Goal: Navigation & Orientation: Find specific page/section

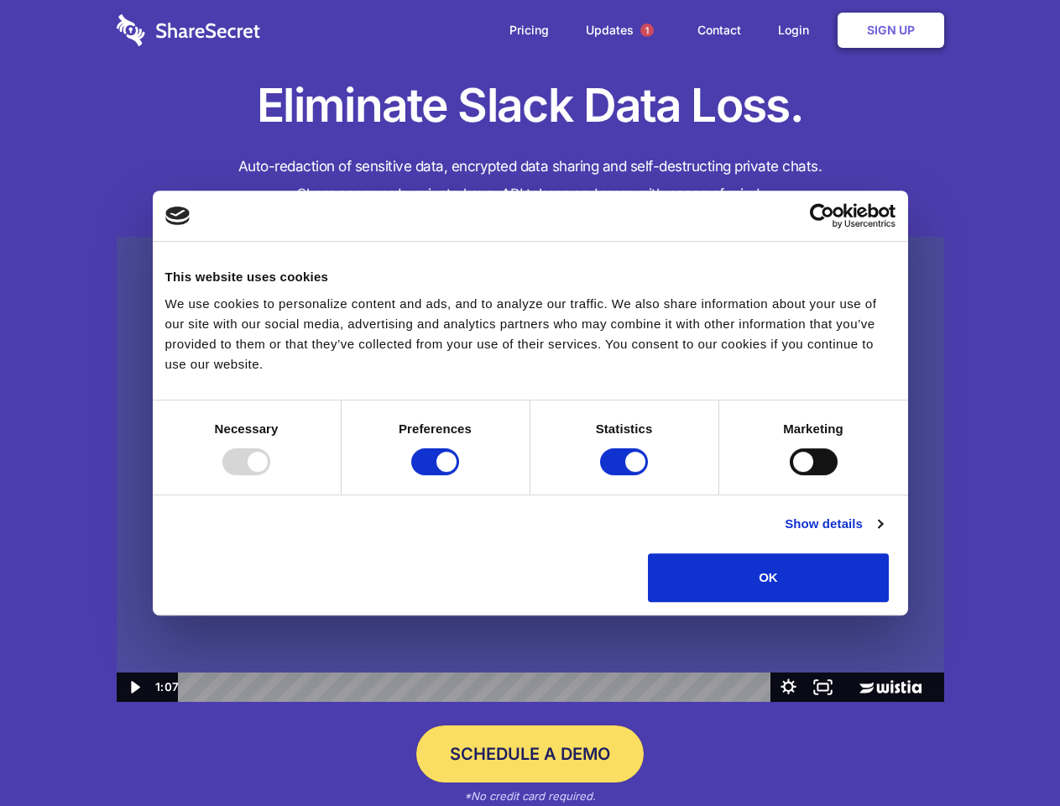
click at [530, 403] on img at bounding box center [530, 470] width 827 height 466
click at [270, 475] on div at bounding box center [246, 461] width 48 height 27
click at [459, 475] on input "Preferences" at bounding box center [435, 461] width 48 height 27
checkbox input "false"
click at [626, 475] on input "Statistics" at bounding box center [624, 461] width 48 height 27
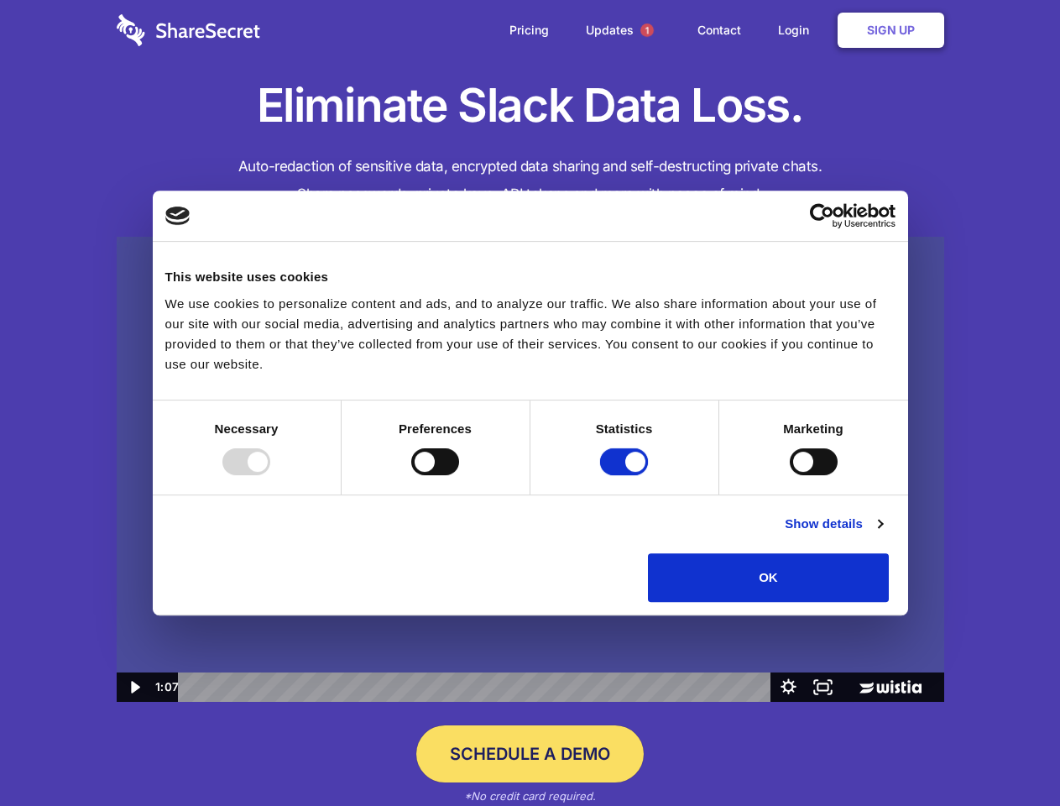
checkbox input "false"
click at [790, 475] on input "Marketing" at bounding box center [814, 461] width 48 height 27
checkbox input "true"
click at [882, 534] on link "Show details" at bounding box center [833, 524] width 97 height 20
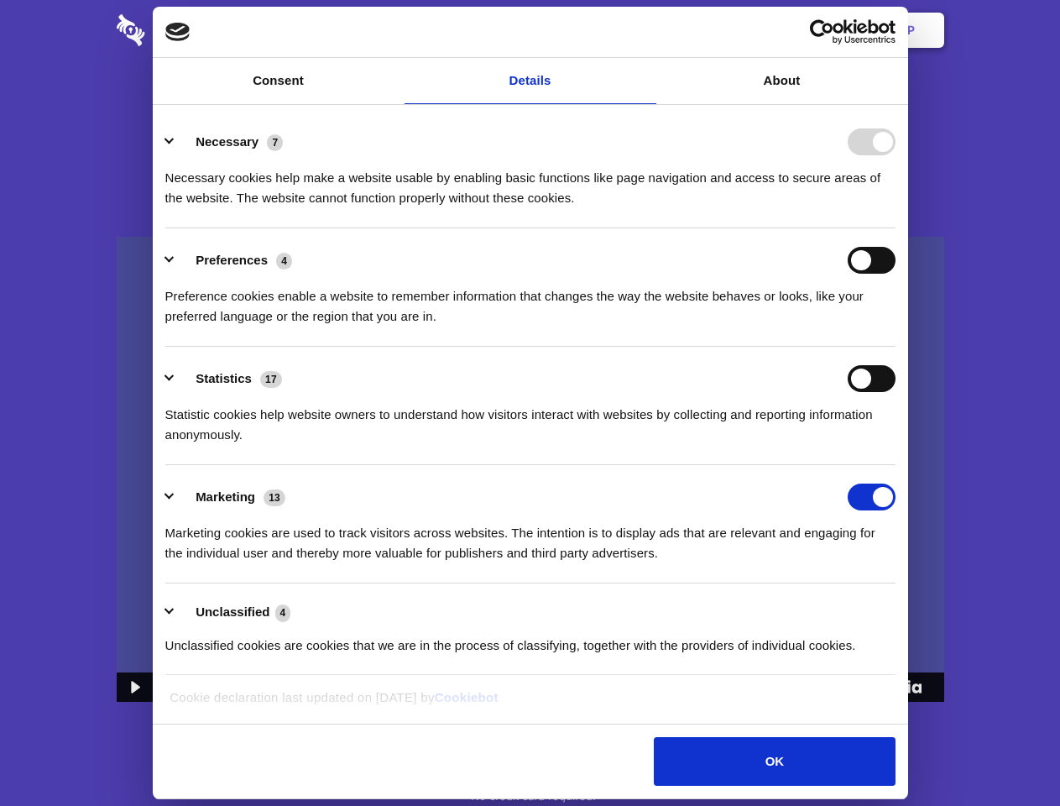
click at [895, 228] on li "Necessary 7 Necessary cookies help make a website usable by enabling basic func…" at bounding box center [530, 169] width 730 height 118
click at [646, 30] on span "1" at bounding box center [646, 29] width 13 height 13
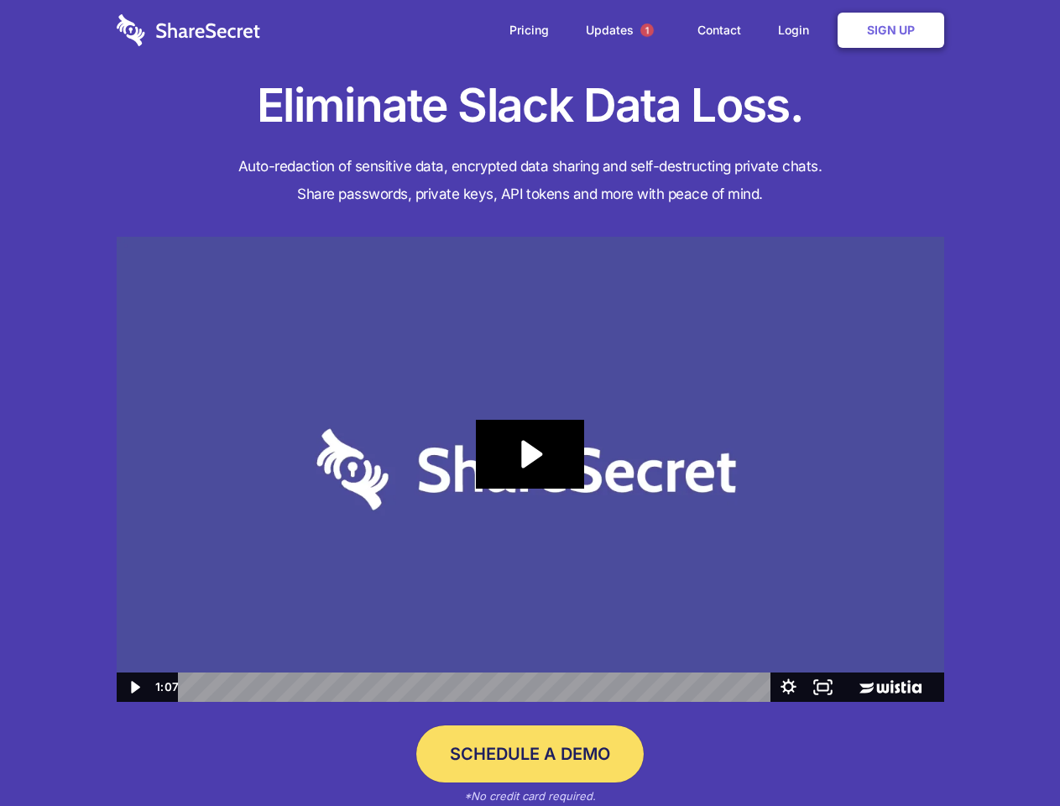
click at [530, 469] on icon "Play Video: Sharesecret Slack Extension" at bounding box center [529, 454] width 107 height 69
